Goal: Task Accomplishment & Management: Use online tool/utility

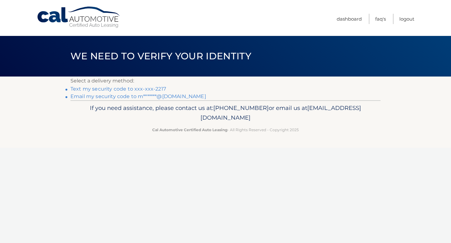
click at [128, 89] on link "Text my security code to xxx-xxx-2217" at bounding box center [117, 89] width 95 height 6
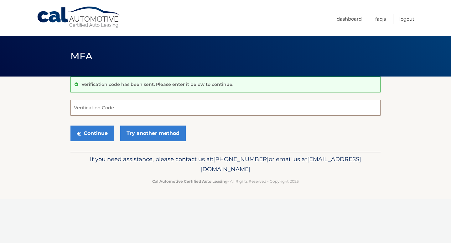
click at [90, 109] on input "Verification Code" at bounding box center [225, 108] width 310 height 16
type input "571565"
click at [93, 130] on button "Continue" at bounding box center [91, 134] width 43 height 16
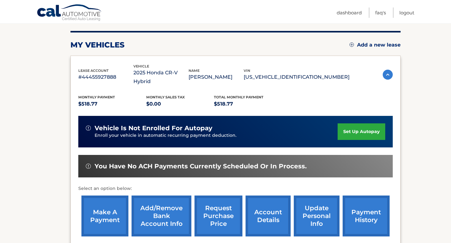
scroll to position [79, 0]
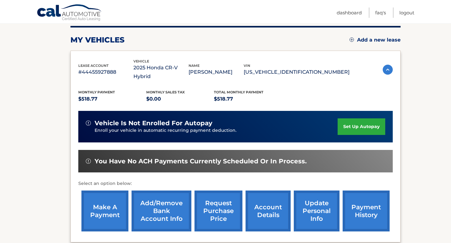
click at [112, 202] on link "make a payment" at bounding box center [104, 211] width 47 height 41
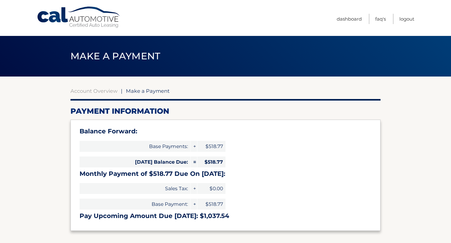
select select "MTE0MTRjM2YtOGRhYS00YjY0LWJhMjYtYWEyMzkwOGE3ZWU5"
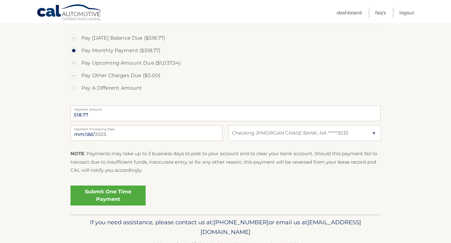
scroll to position [212, 0]
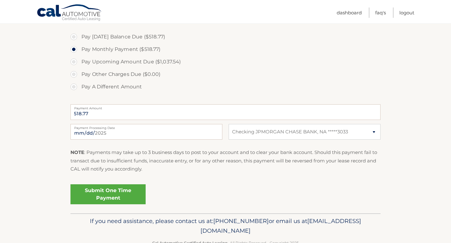
click at [114, 196] on link "Submit One Time Payment" at bounding box center [107, 195] width 75 height 20
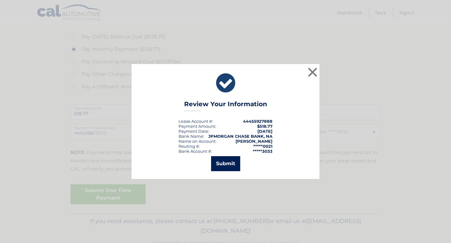
click at [227, 164] on button "Submit" at bounding box center [225, 163] width 29 height 15
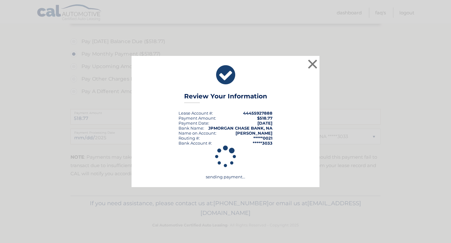
scroll to position [208, 0]
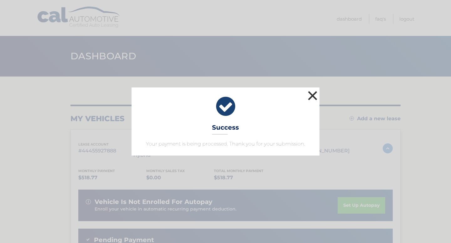
click at [313, 95] on button "×" at bounding box center [312, 95] width 13 height 13
